Goal: Task Accomplishment & Management: Use online tool/utility

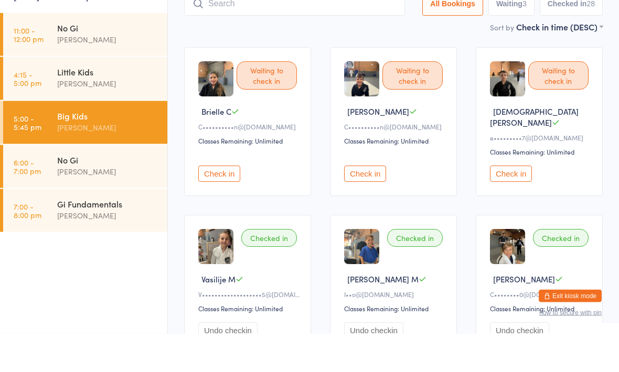
click at [107, 192] on div "No Gi" at bounding box center [107, 198] width 101 height 12
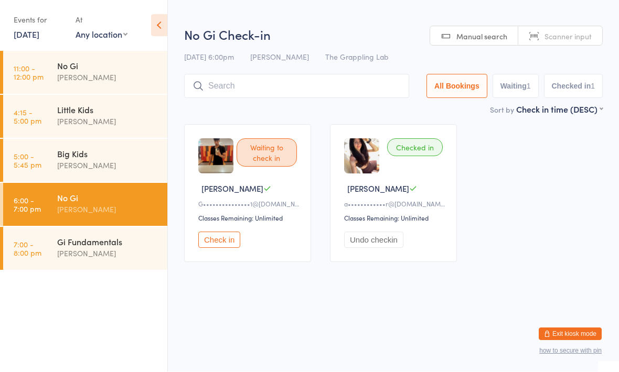
click at [330, 79] on input "search" at bounding box center [296, 86] width 225 height 24
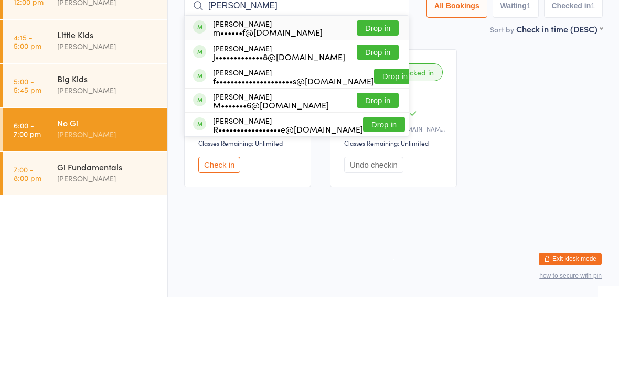
type input "[PERSON_NAME]"
click at [376, 120] on button "Drop in" at bounding box center [378, 127] width 42 height 15
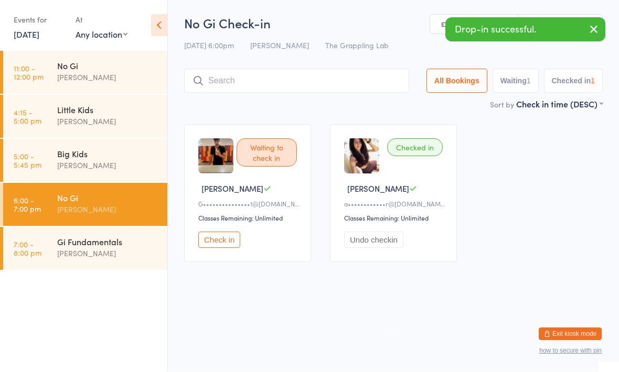
scroll to position [1, 0]
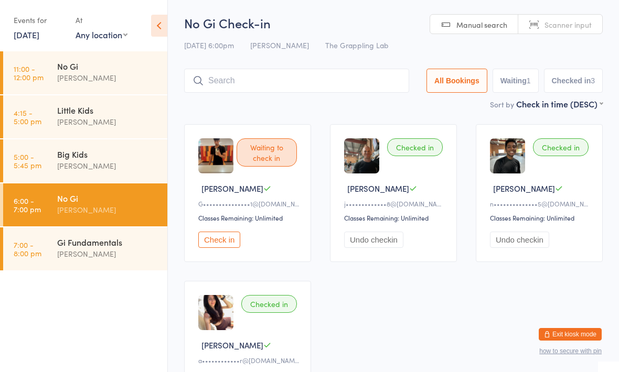
click at [285, 77] on input "search" at bounding box center [296, 81] width 225 height 24
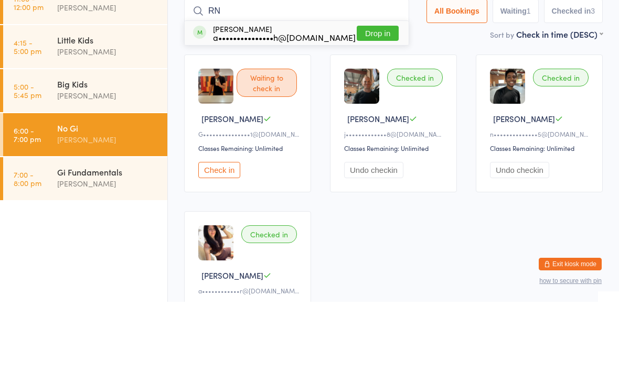
type input "R"
type input "[PERSON_NAME]"
click at [373, 96] on button "Drop in" at bounding box center [378, 103] width 42 height 15
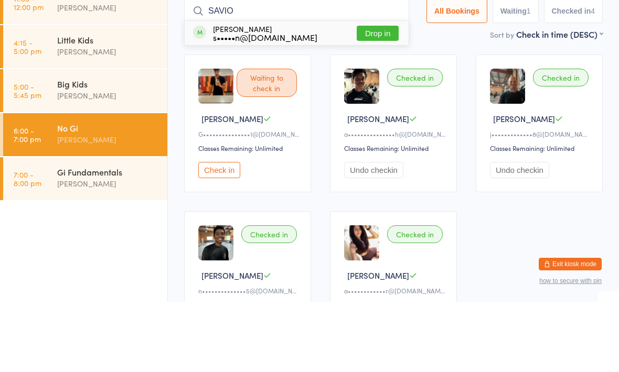
type input "SAVIO"
click at [379, 96] on button "Drop in" at bounding box center [378, 103] width 42 height 15
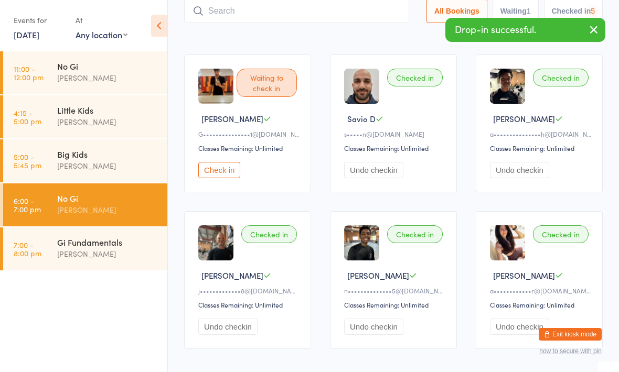
click at [367, 5] on input "search" at bounding box center [296, 11] width 225 height 24
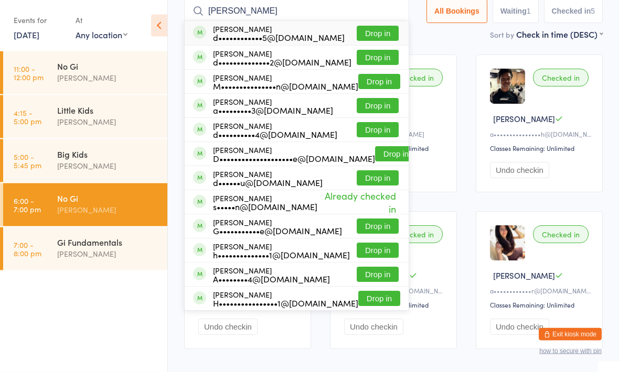
type input "[PERSON_NAME]"
click at [318, 58] on div "d••••••••••••••2@[DOMAIN_NAME]" at bounding box center [282, 62] width 138 height 8
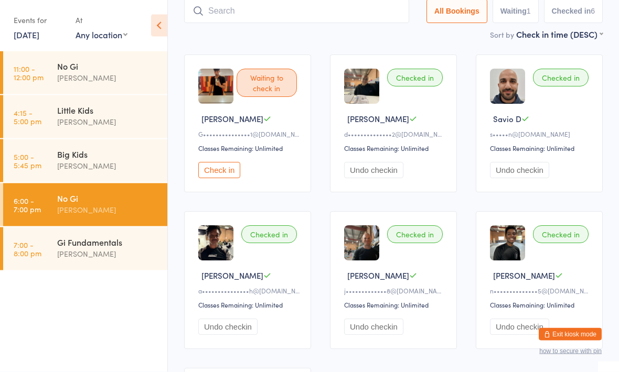
click at [339, 8] on input "search" at bounding box center [296, 11] width 225 height 24
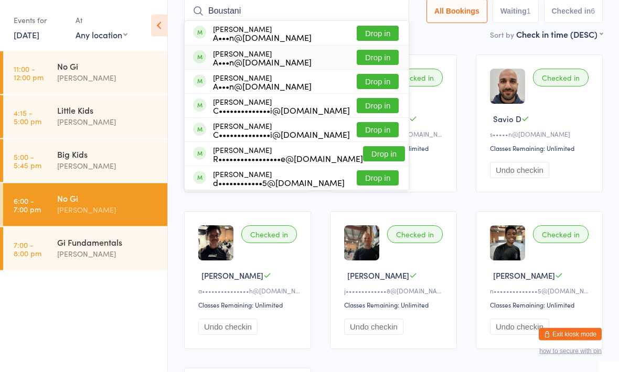
type input "Boustani"
click at [297, 59] on div "A•••n@[DOMAIN_NAME]" at bounding box center [262, 62] width 99 height 8
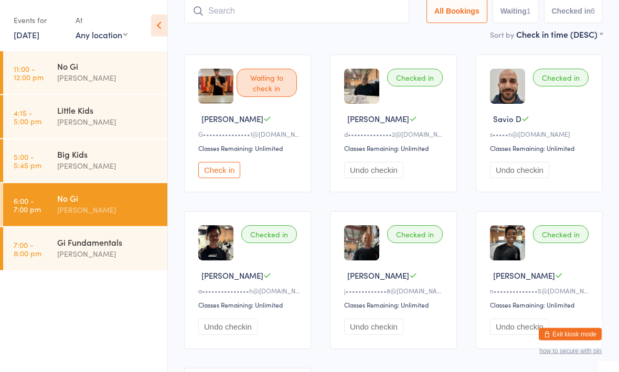
scroll to position [70, 0]
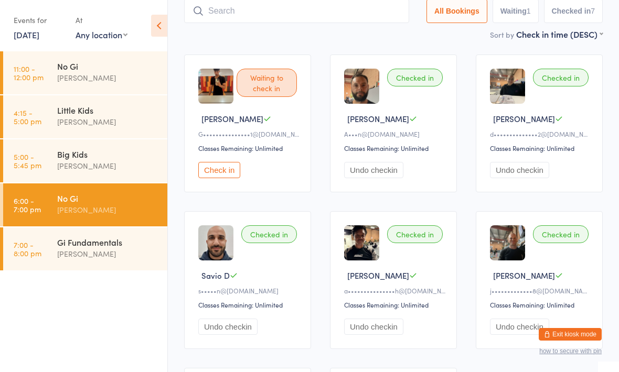
click at [359, 1] on input "search" at bounding box center [296, 11] width 225 height 24
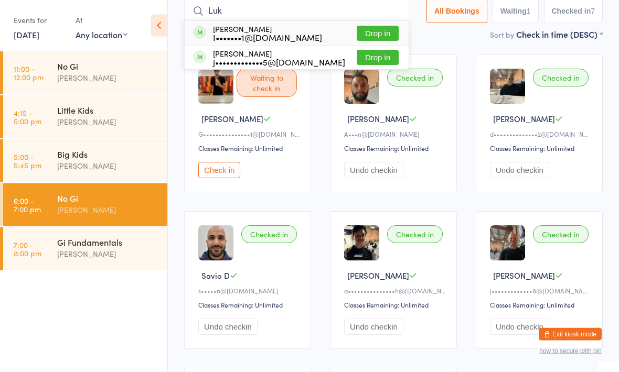
type input "[PERSON_NAME]"
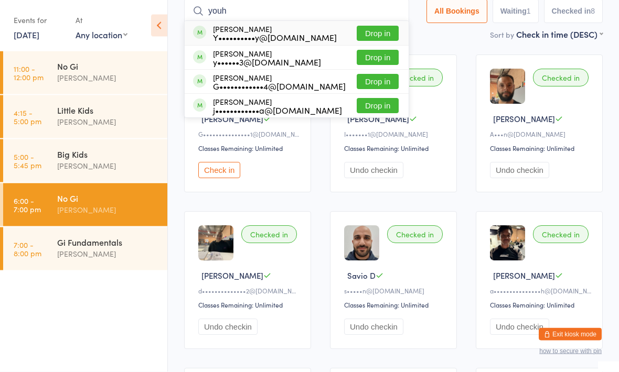
type input "youh"
click at [288, 26] on div "Youhan Cheery Y••••••••••y@[DOMAIN_NAME]" at bounding box center [275, 33] width 124 height 17
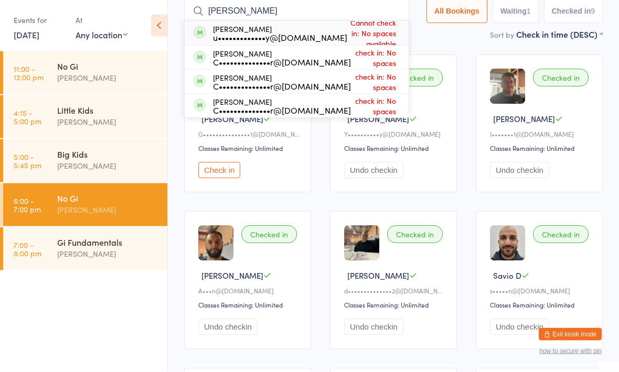
type input "[PERSON_NAME]"
click at [286, 38] on div "u•••••••••••••y@[DOMAIN_NAME]" at bounding box center [280, 38] width 134 height 8
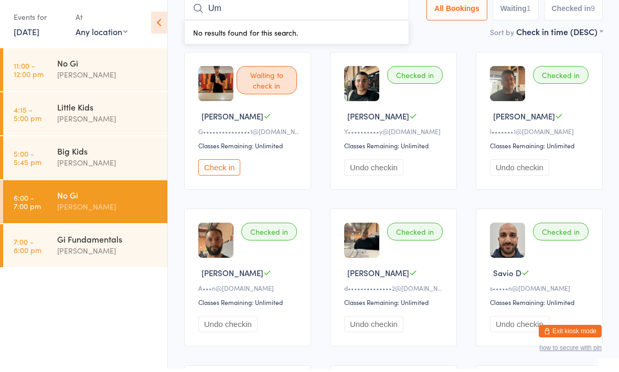
scroll to position [5, 0]
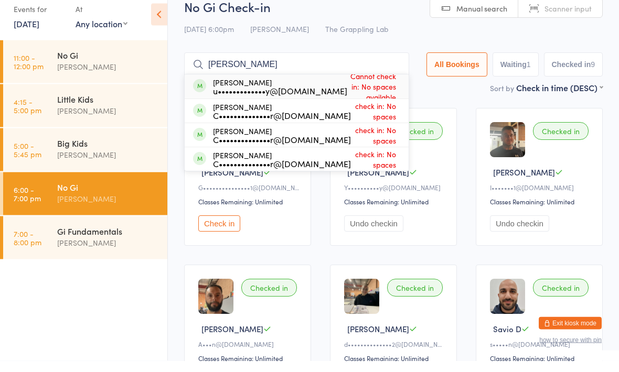
type input "[PERSON_NAME]"
click at [285, 98] on div "u•••••••••••••y@[DOMAIN_NAME]" at bounding box center [280, 102] width 134 height 8
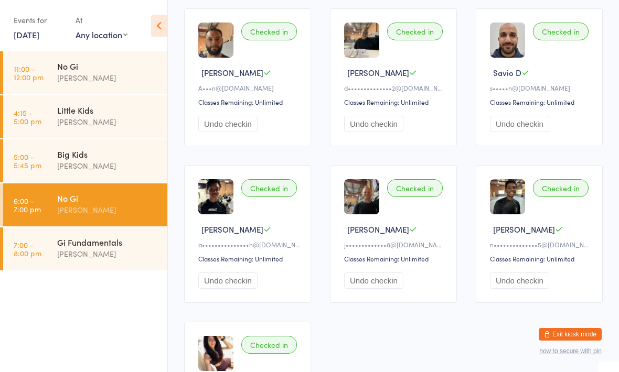
scroll to position [0, 0]
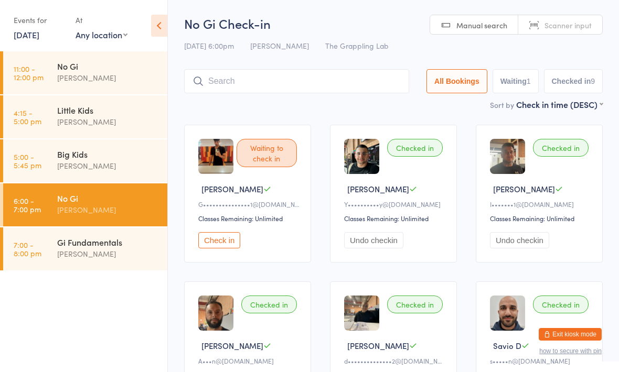
click at [316, 78] on input "search" at bounding box center [296, 81] width 225 height 24
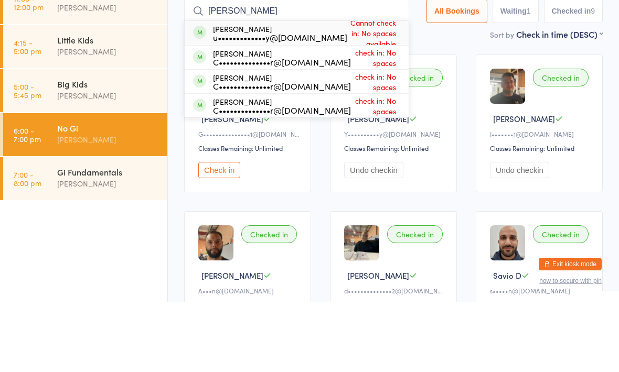
type input "[PERSON_NAME]"
click at [374, 85] on span "Cannot check in: No spaces available" at bounding box center [372, 103] width 51 height 37
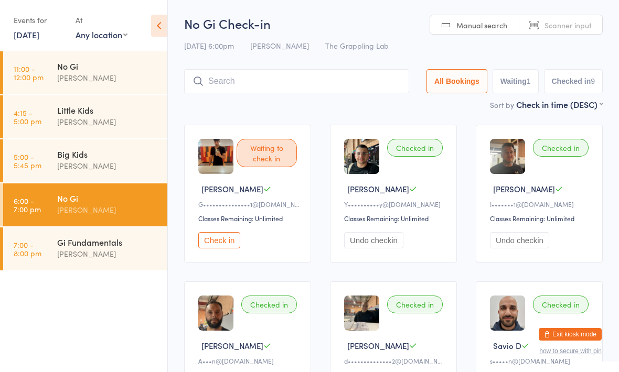
click at [513, 79] on button "Waiting 1" at bounding box center [515, 81] width 46 height 24
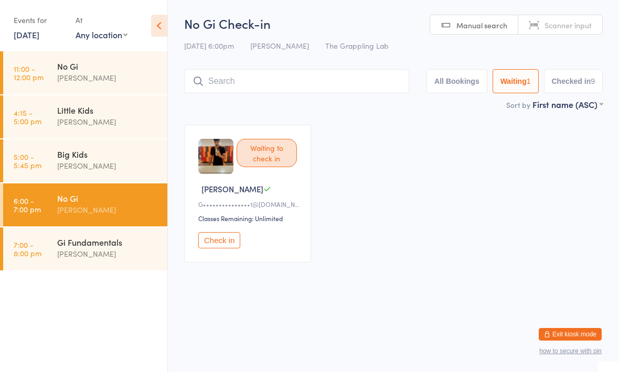
click at [469, 71] on button "All Bookings" at bounding box center [456, 81] width 61 height 24
select select "5"
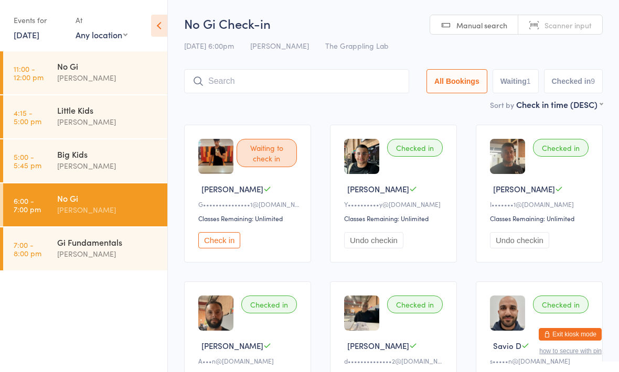
click at [339, 70] on input "search" at bounding box center [296, 81] width 225 height 24
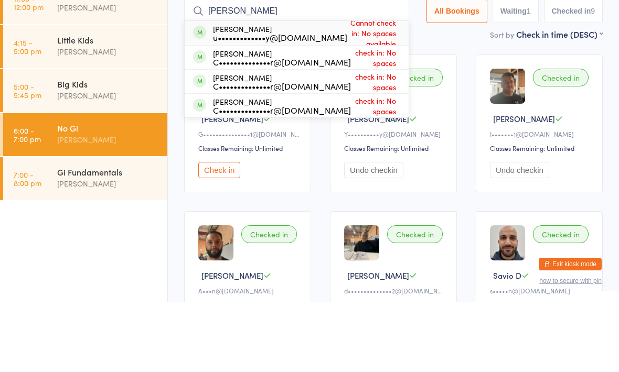
type input "[PERSON_NAME]"
click at [366, 85] on span "Cannot check in: No spaces available" at bounding box center [372, 103] width 51 height 37
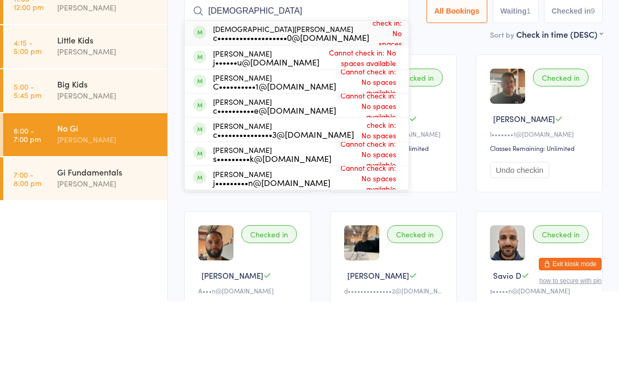
type input "[DEMOGRAPHIC_DATA]"
click at [283, 95] on div "[PERSON_NAME] c•••••••••••••••••••0@[DOMAIN_NAME]" at bounding box center [291, 103] width 156 height 17
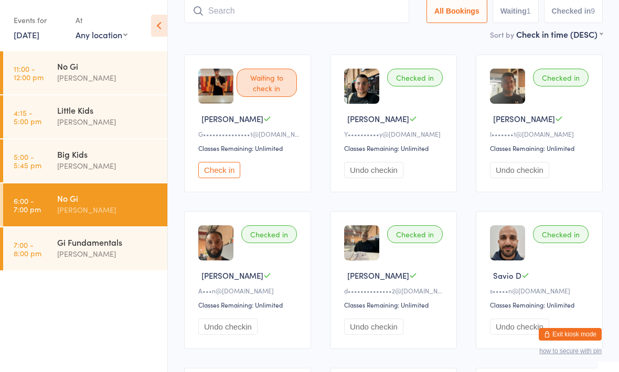
click at [315, 14] on input "search" at bounding box center [296, 11] width 225 height 24
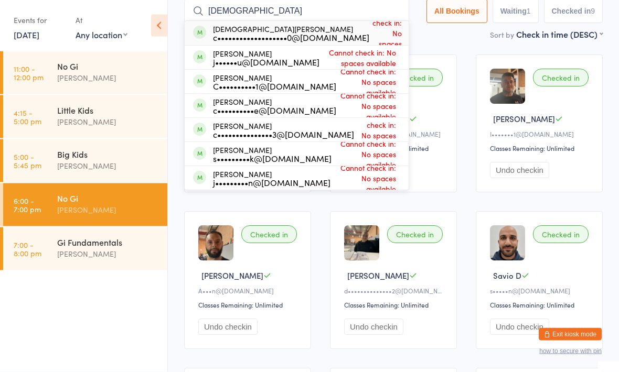
type input "[DEMOGRAPHIC_DATA]"
click at [297, 27] on div "[PERSON_NAME] c•••••••••••••••••••0@[DOMAIN_NAME]" at bounding box center [291, 33] width 156 height 17
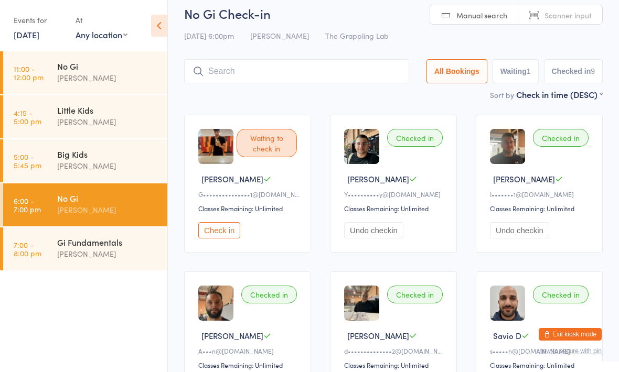
scroll to position [0, 0]
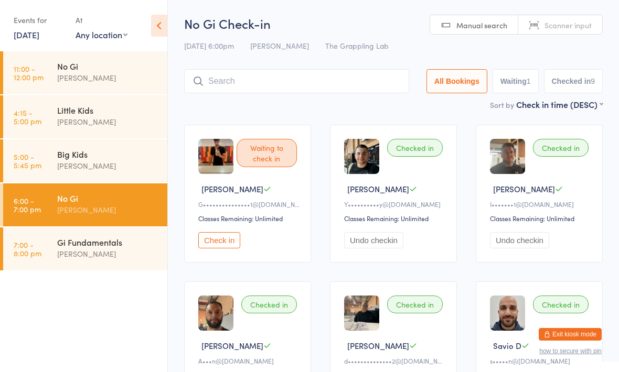
click at [299, 82] on input "search" at bounding box center [296, 81] width 225 height 24
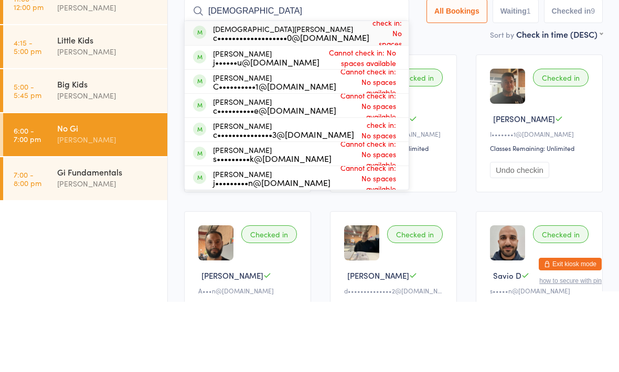
type input "[DEMOGRAPHIC_DATA]"
click at [273, 95] on div "[PERSON_NAME] c•••••••••••••••••••0@[DOMAIN_NAME]" at bounding box center [291, 103] width 156 height 17
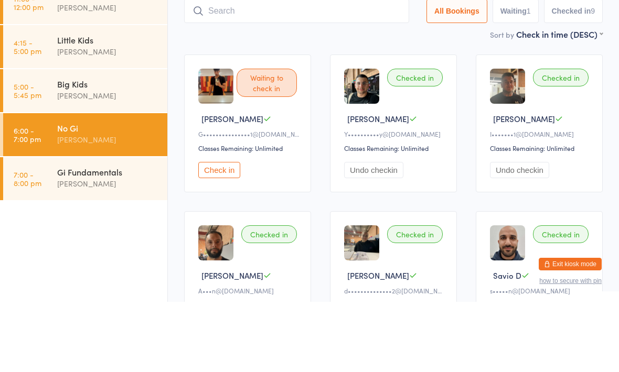
click at [399, 69] on input "search" at bounding box center [296, 81] width 225 height 24
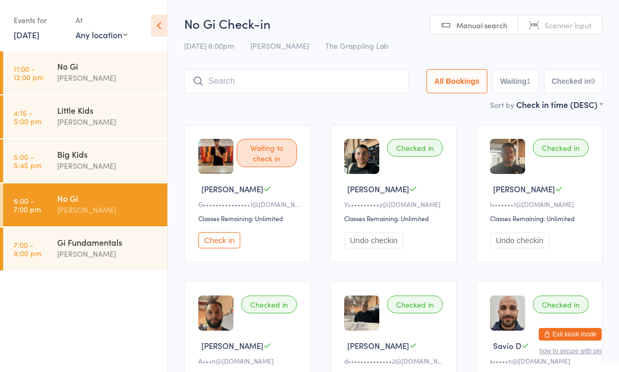
click at [365, 66] on div "No Gi Check-in [DATE] 6:00pm [PERSON_NAME] The Grappling Lab Manual search Scan…" at bounding box center [393, 57] width 419 height 84
click at [355, 75] on input "search" at bounding box center [296, 81] width 225 height 24
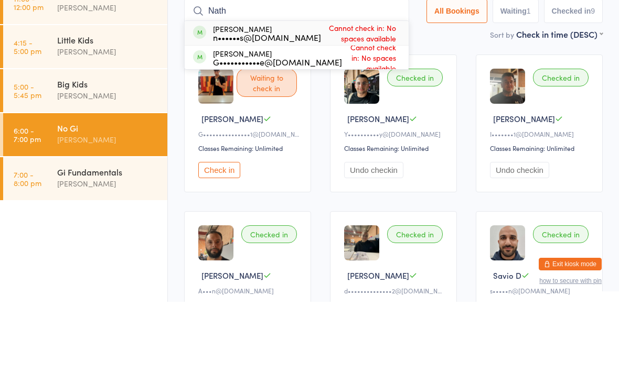
type input "Nath"
click at [296, 95] on div "[PERSON_NAME] n••••••s@[DOMAIN_NAME]" at bounding box center [267, 103] width 108 height 17
